Goal: Information Seeking & Learning: Learn about a topic

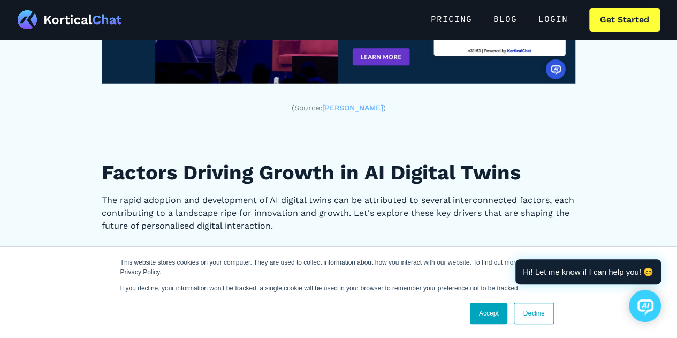
scroll to position [1551, 0]
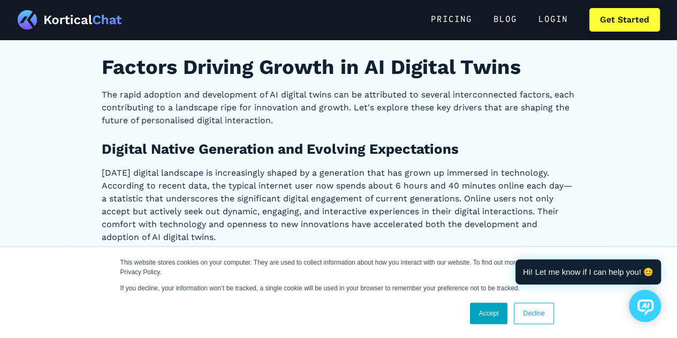
click at [512, 304] on div "Accept Decline" at bounding box center [511, 313] width 90 height 28
click at [538, 312] on link "Decline" at bounding box center [534, 312] width 40 height 21
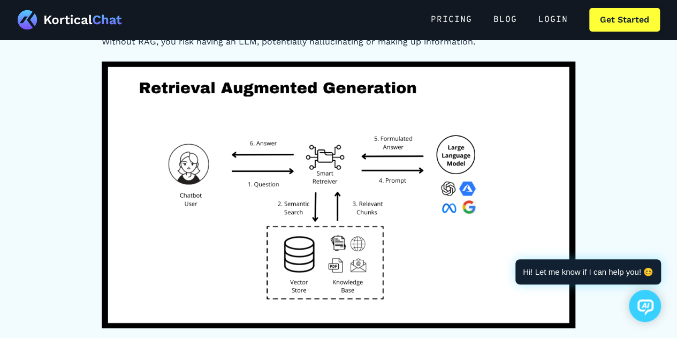
scroll to position [3638, 0]
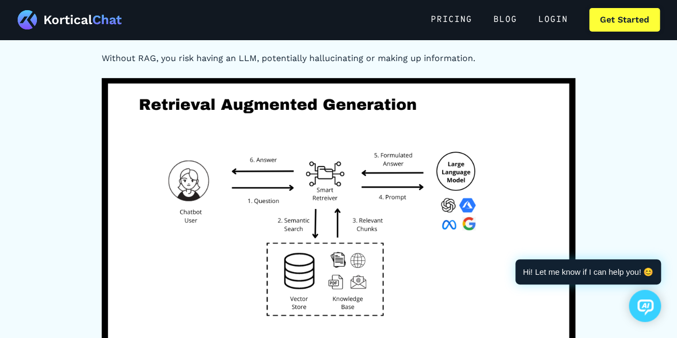
drag, startPoint x: 425, startPoint y: 165, endPoint x: 343, endPoint y: 141, distance: 84.8
click at [343, 141] on img at bounding box center [339, 211] width 474 height 266
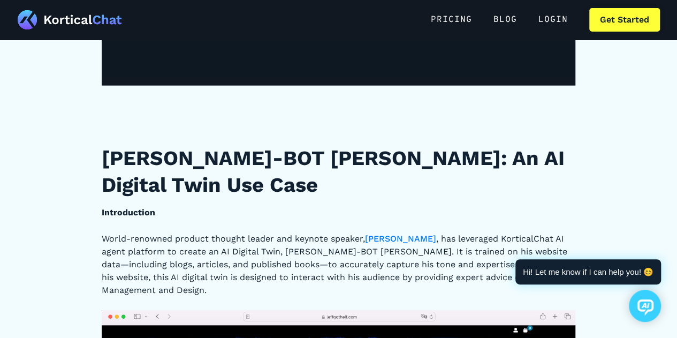
scroll to position [5457, 0]
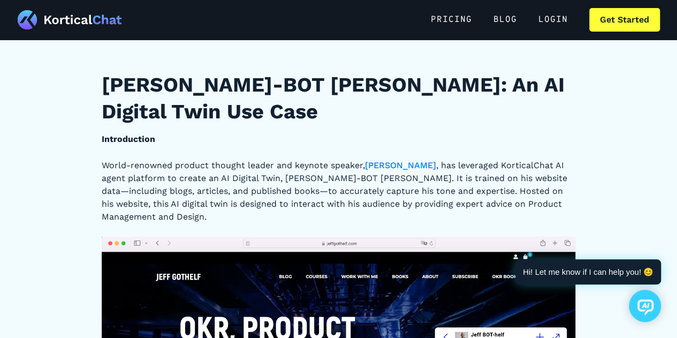
drag, startPoint x: 264, startPoint y: 147, endPoint x: 226, endPoint y: 134, distance: 40.4
click at [226, 159] on p "World-renowned product thought leader and keynote speaker, [PERSON_NAME] , has …" at bounding box center [339, 191] width 474 height 64
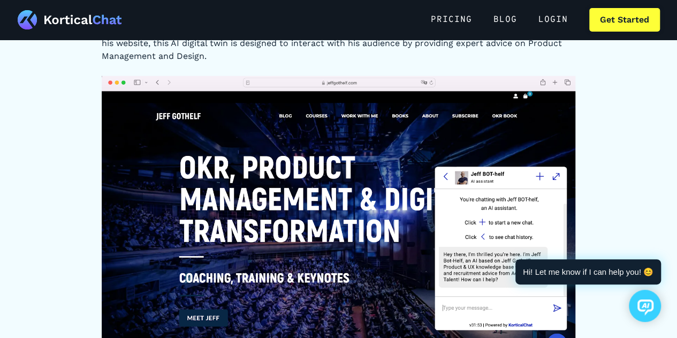
scroll to position [5938, 0]
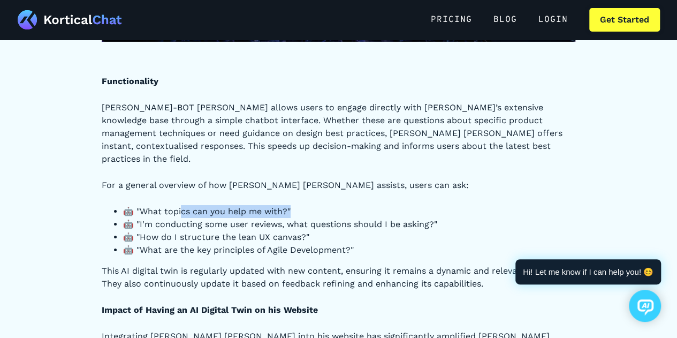
drag, startPoint x: 182, startPoint y: 142, endPoint x: 312, endPoint y: 149, distance: 130.7
click at [312, 205] on li "🤖 "What topics can you help me with?"" at bounding box center [349, 211] width 453 height 13
drag, startPoint x: 220, startPoint y: 205, endPoint x: 221, endPoint y: 183, distance: 22.0
click at [220, 264] on p "This AI digital twin is regularly updated with new content, ensuring it remains…" at bounding box center [339, 277] width 474 height 26
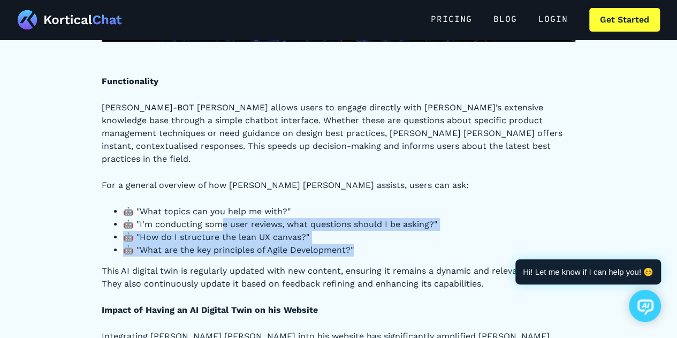
drag, startPoint x: 220, startPoint y: 151, endPoint x: 454, endPoint y: 179, distance: 235.4
click at [454, 205] on ul "🤖 "What topics can you help me with?" 🤖 "I'm conducting some user reviews, what…" at bounding box center [339, 230] width 474 height 51
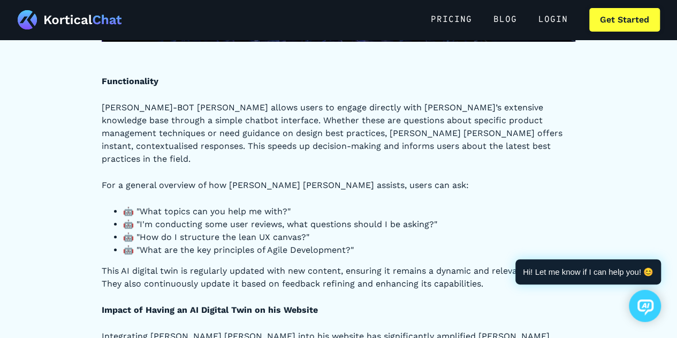
drag, startPoint x: 213, startPoint y: 172, endPoint x: 367, endPoint y: 173, distance: 154.1
click at [367, 231] on li "🤖 "How do I structure the lean UX canvas?"" at bounding box center [349, 237] width 453 height 13
click at [289, 330] on p "Integrating [PERSON_NAME] [PERSON_NAME] into his website has significantly ampl…" at bounding box center [339, 343] width 474 height 26
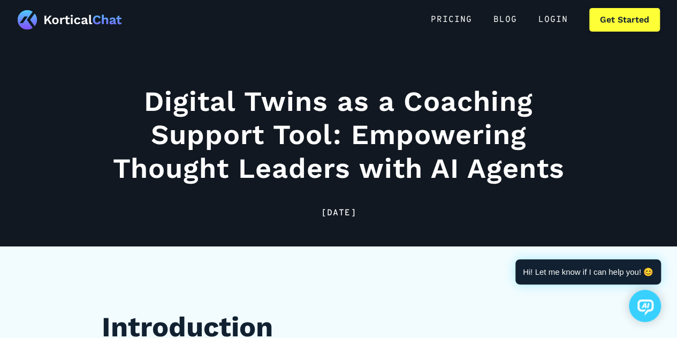
scroll to position [0, 0]
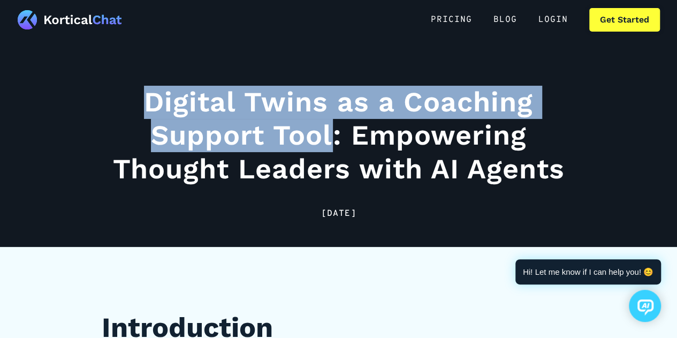
drag, startPoint x: 137, startPoint y: 94, endPoint x: 335, endPoint y: 132, distance: 201.4
click at [335, 132] on h1 "Digital Twins as a Coaching Support Tool: Empowering Thought Leaders with AI Ag…" at bounding box center [339, 136] width 474 height 100
copy h1 "Digital Twins as a Coaching Support Tool"
